Goal: Information Seeking & Learning: Learn about a topic

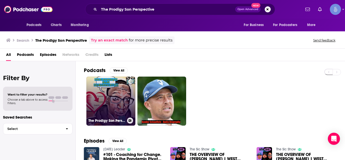
click at [104, 102] on link "The Prodigy Son Perspective" at bounding box center [110, 101] width 49 height 49
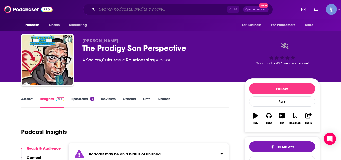
click at [148, 10] on input "Search podcasts, credits, & more..." at bounding box center [162, 9] width 130 height 8
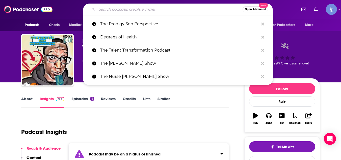
paste input "P.S.A the Mental Health Podcast"
type input "P.S.A the Mental Health Podcast"
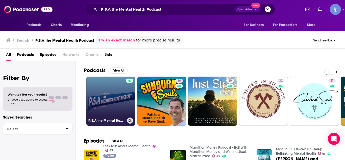
click at [104, 98] on link "P.S.A the Mental Health Podcast" at bounding box center [110, 101] width 49 height 49
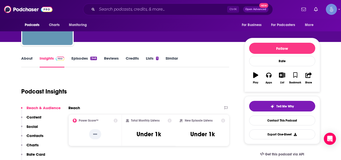
scroll to position [10, 0]
